Goal: Task Accomplishment & Management: Use online tool/utility

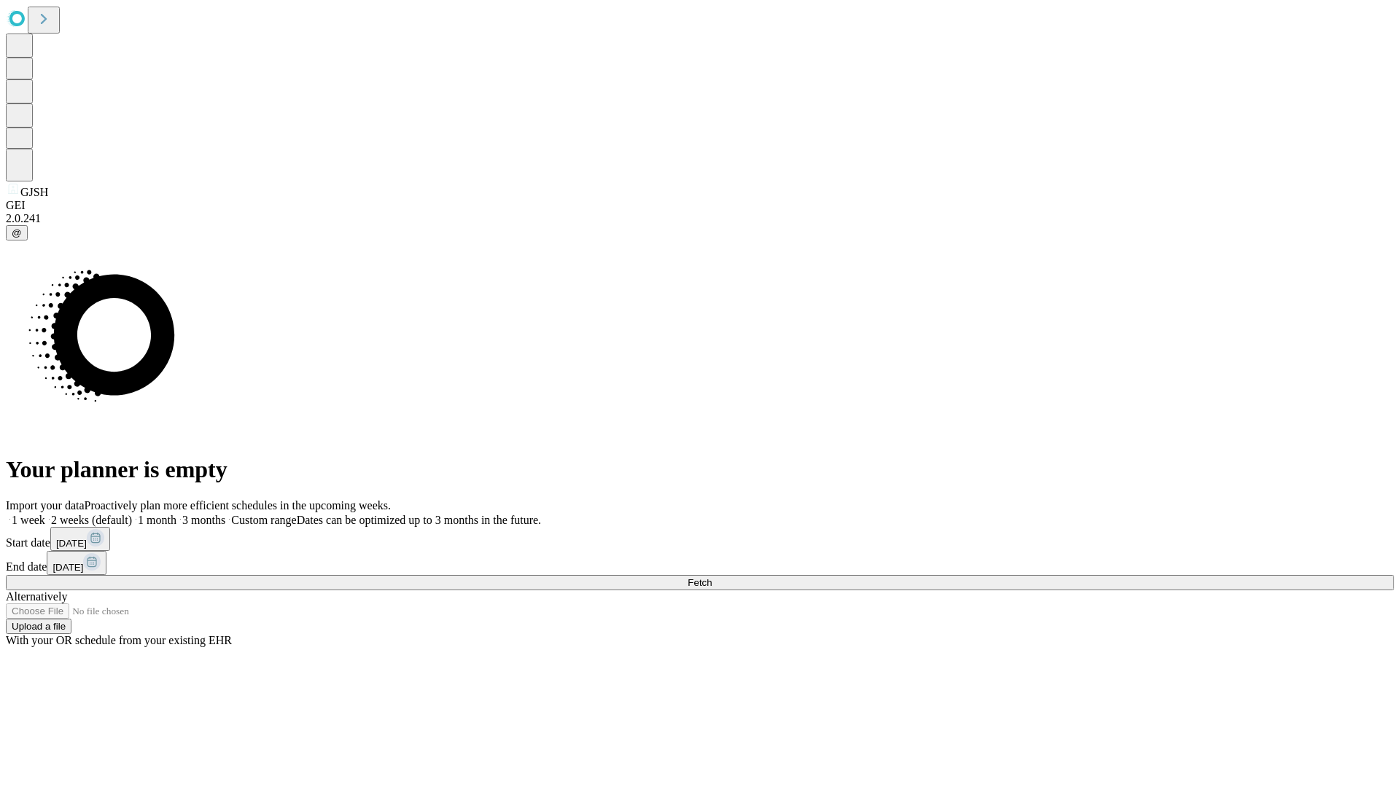
click at [1130, 575] on button "Fetch" at bounding box center [700, 582] width 1388 height 15
